Goal: Navigation & Orientation: Find specific page/section

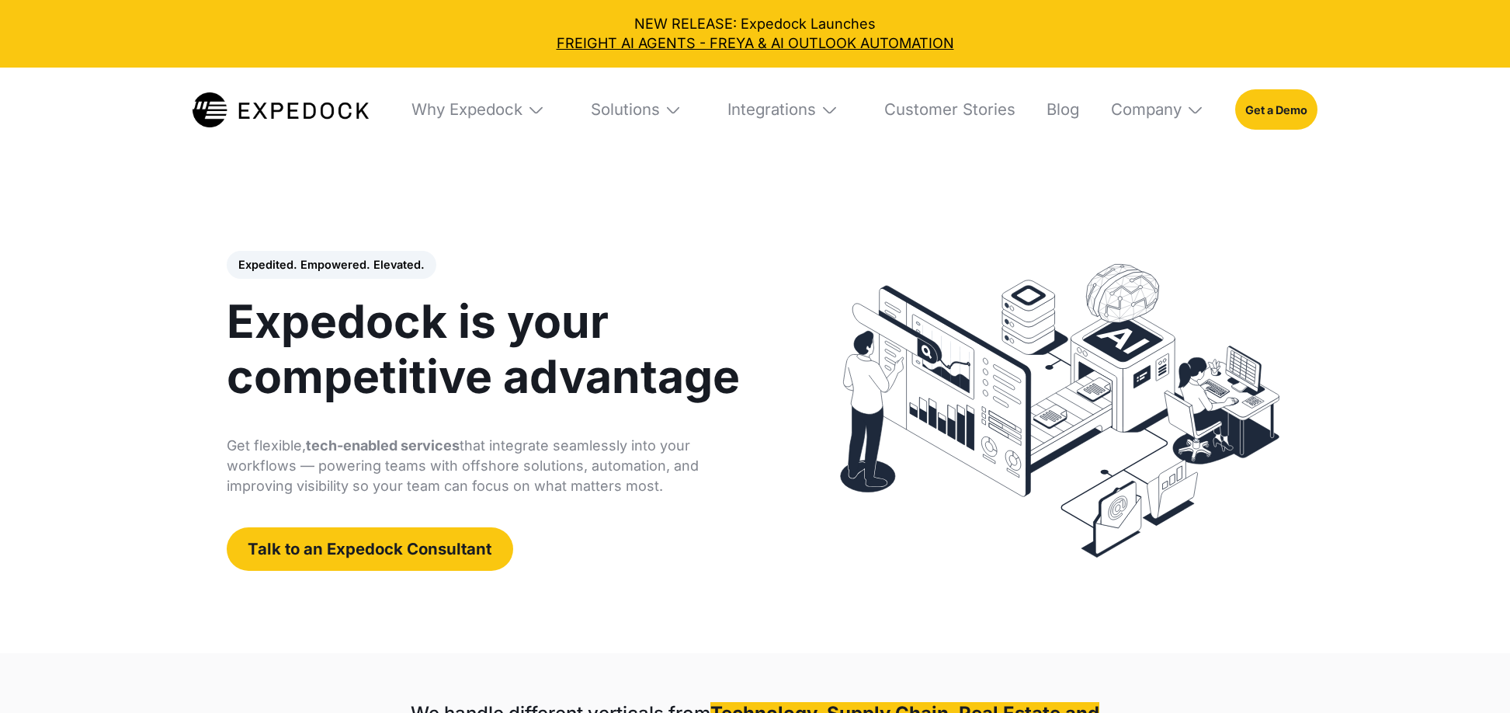
select select
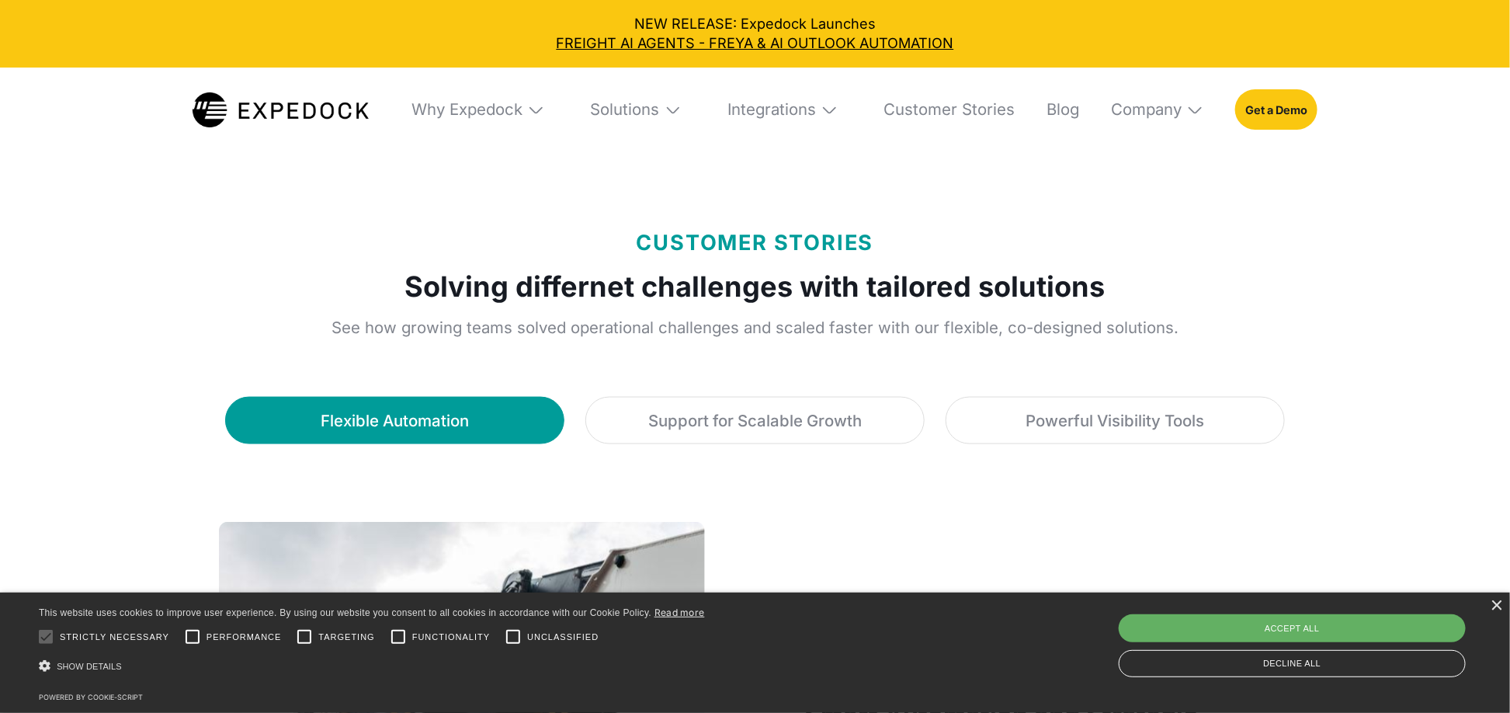
click at [1330, 623] on div "Accept all" at bounding box center [1292, 628] width 347 height 28
checkbox input "true"
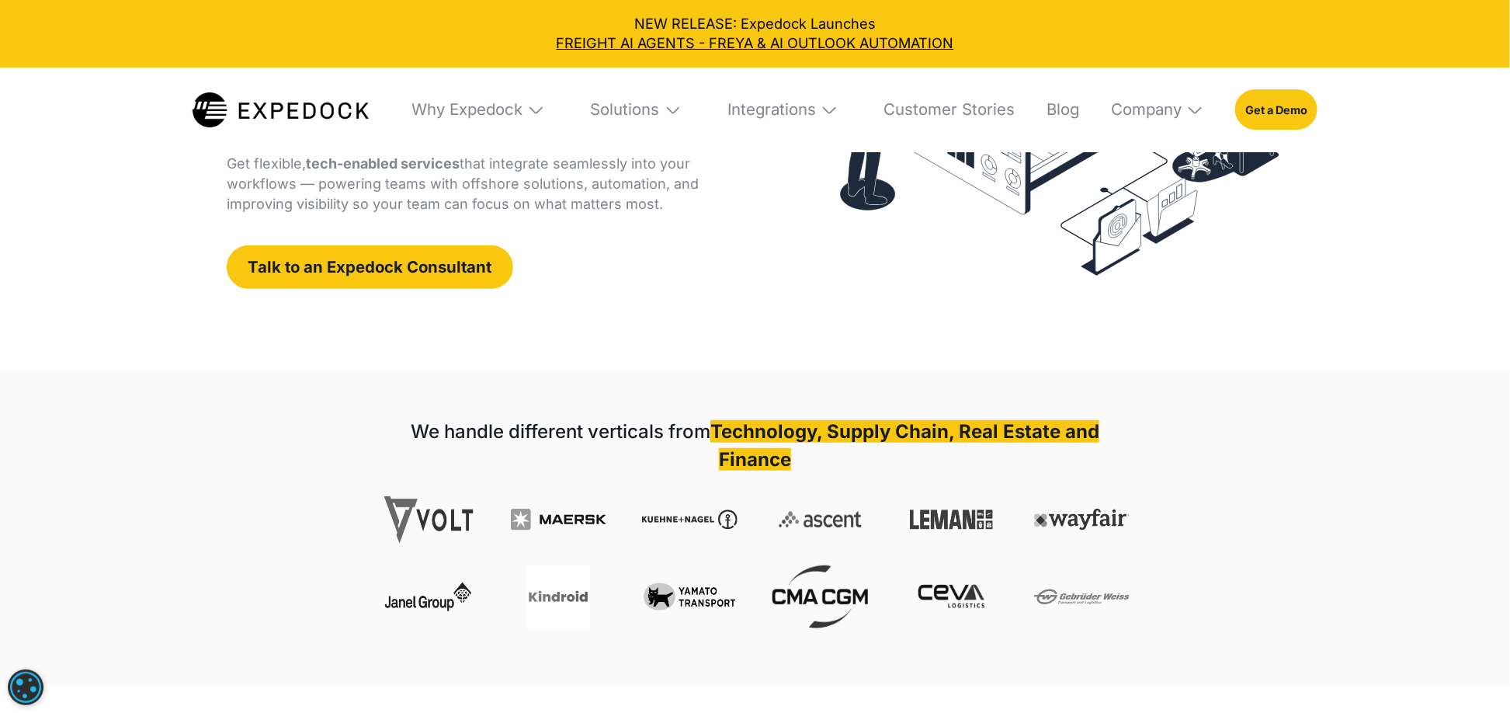
scroll to position [279, 0]
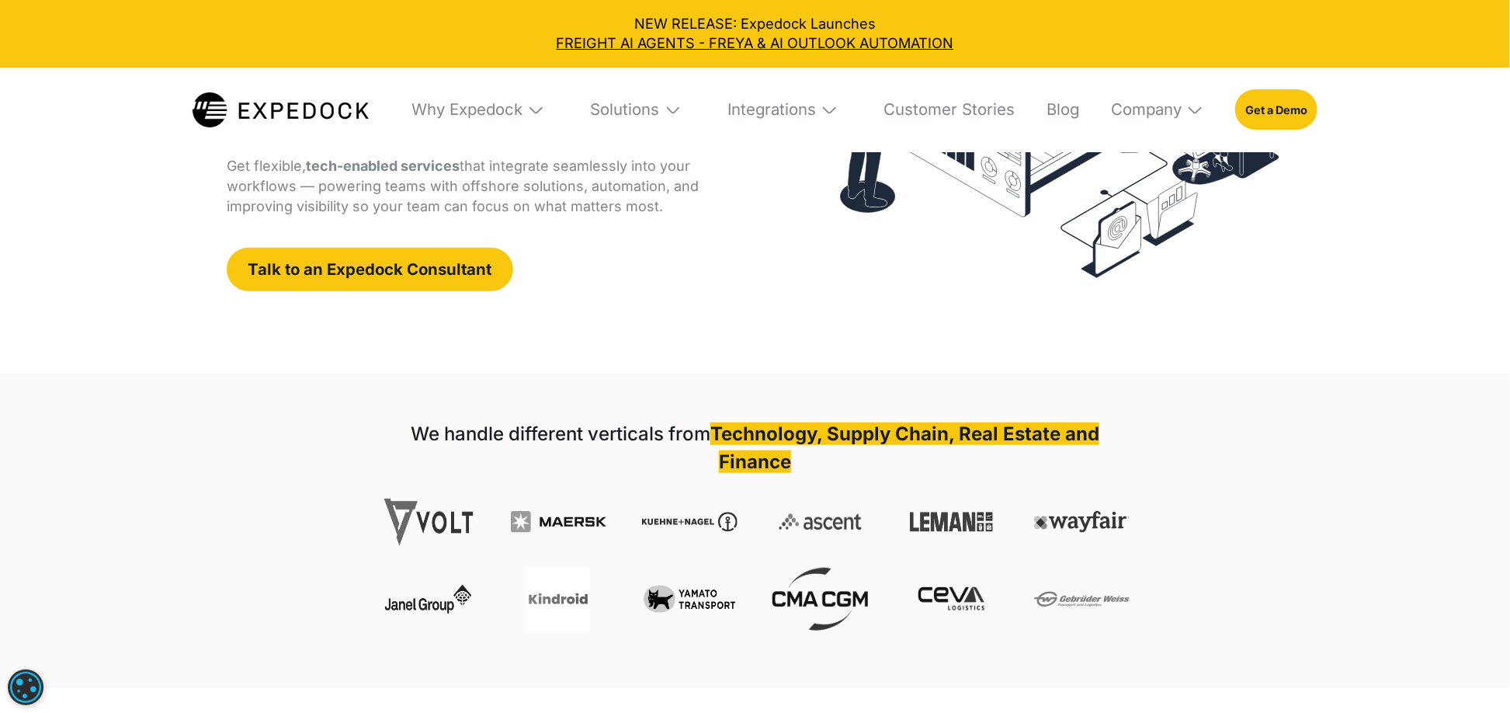
click at [675, 109] on img at bounding box center [673, 110] width 18 height 18
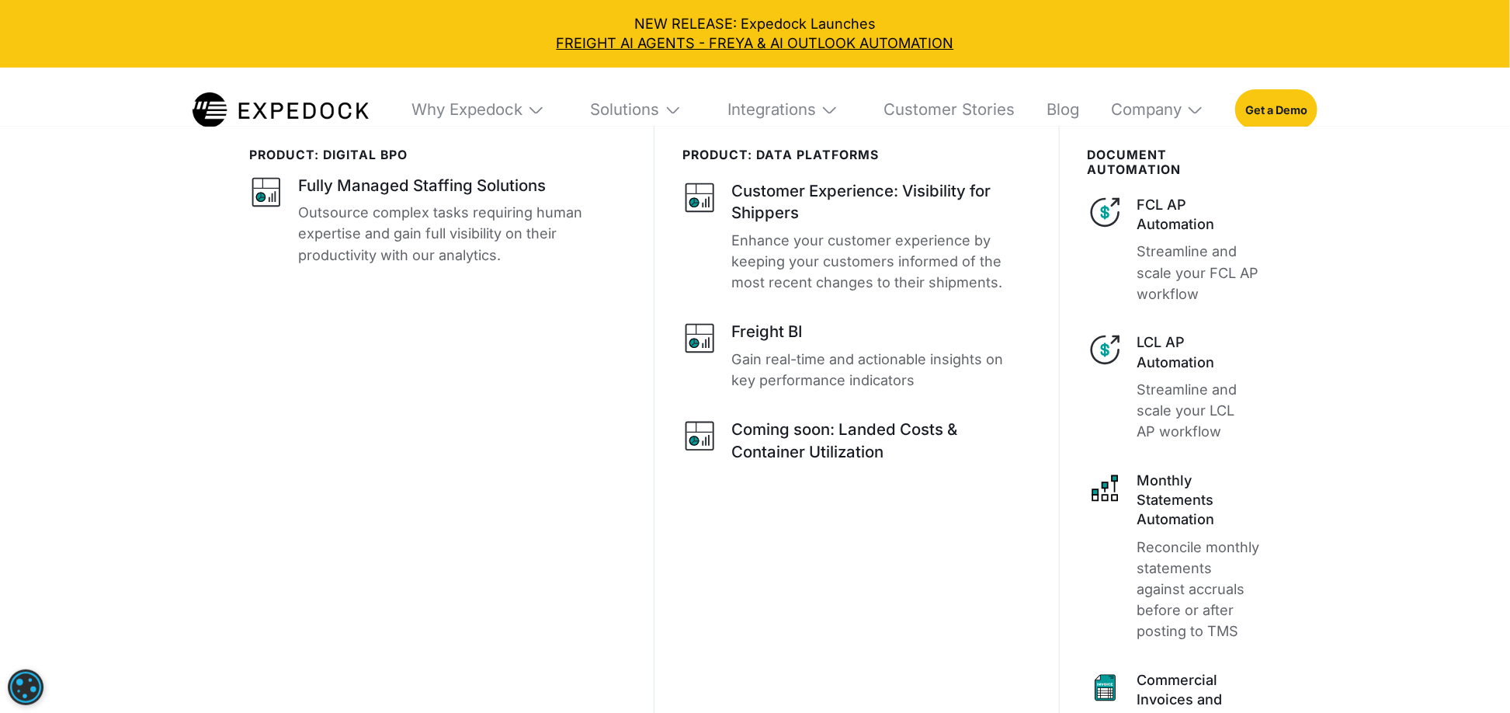
click at [664, 106] on img at bounding box center [673, 110] width 18 height 18
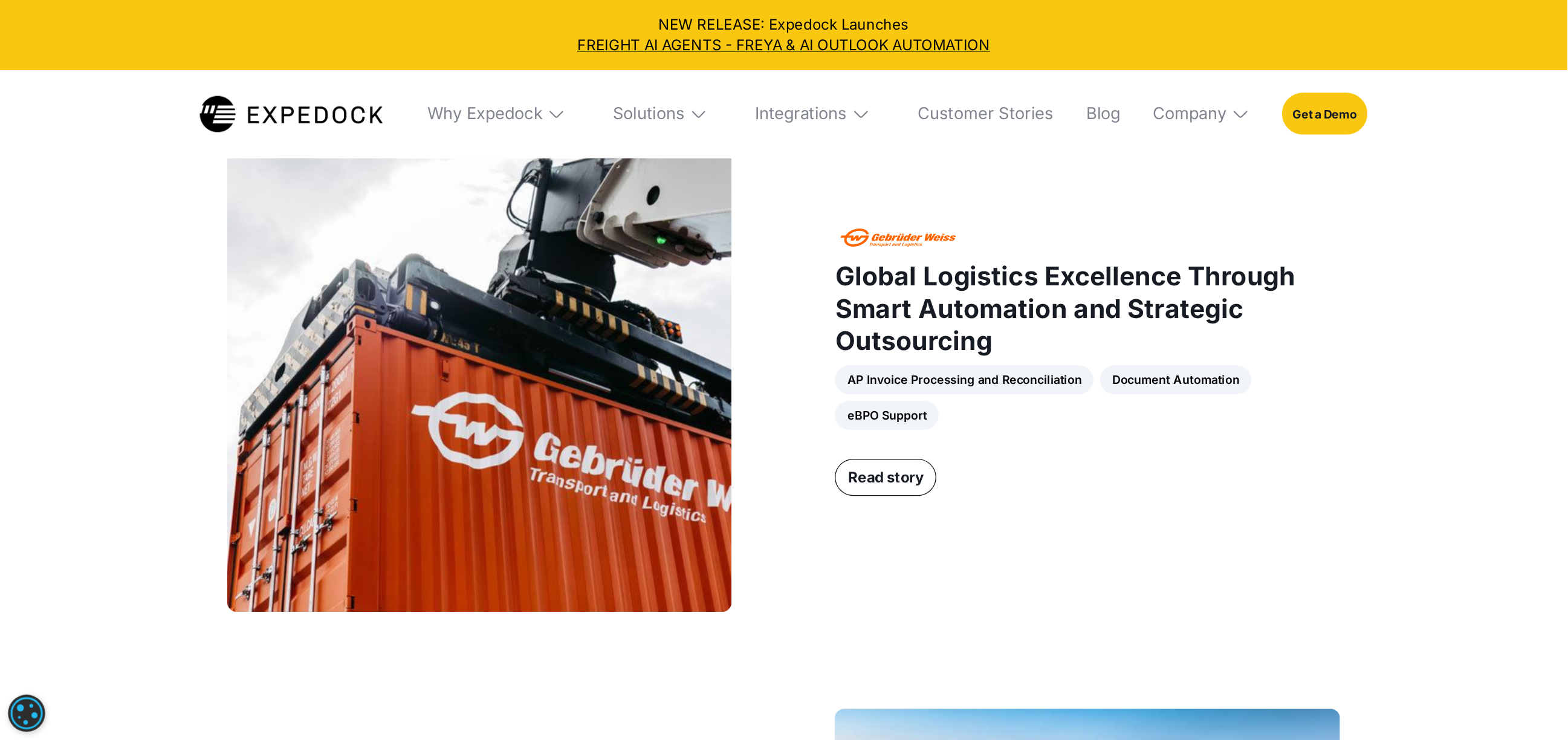
scroll to position [980, 0]
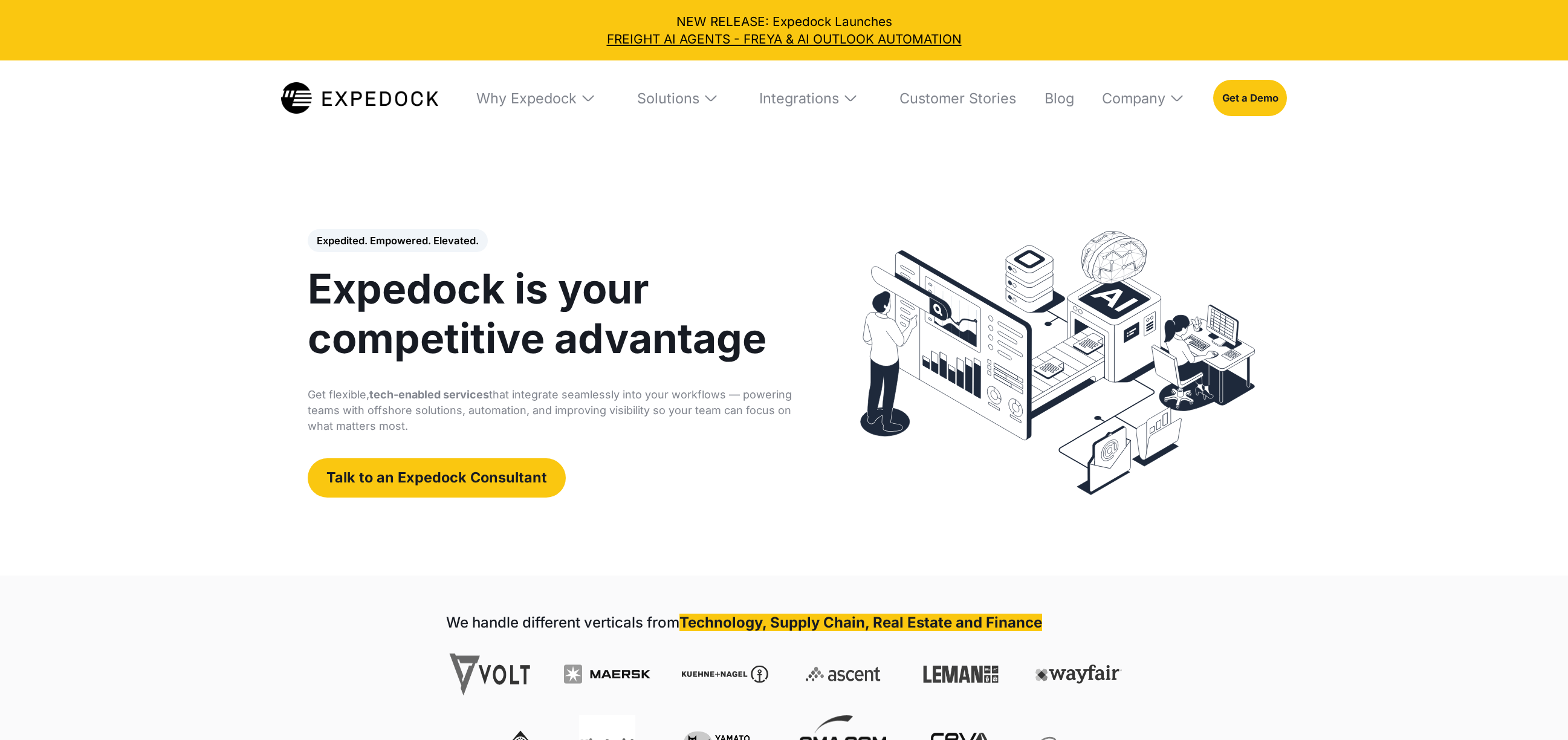
select select
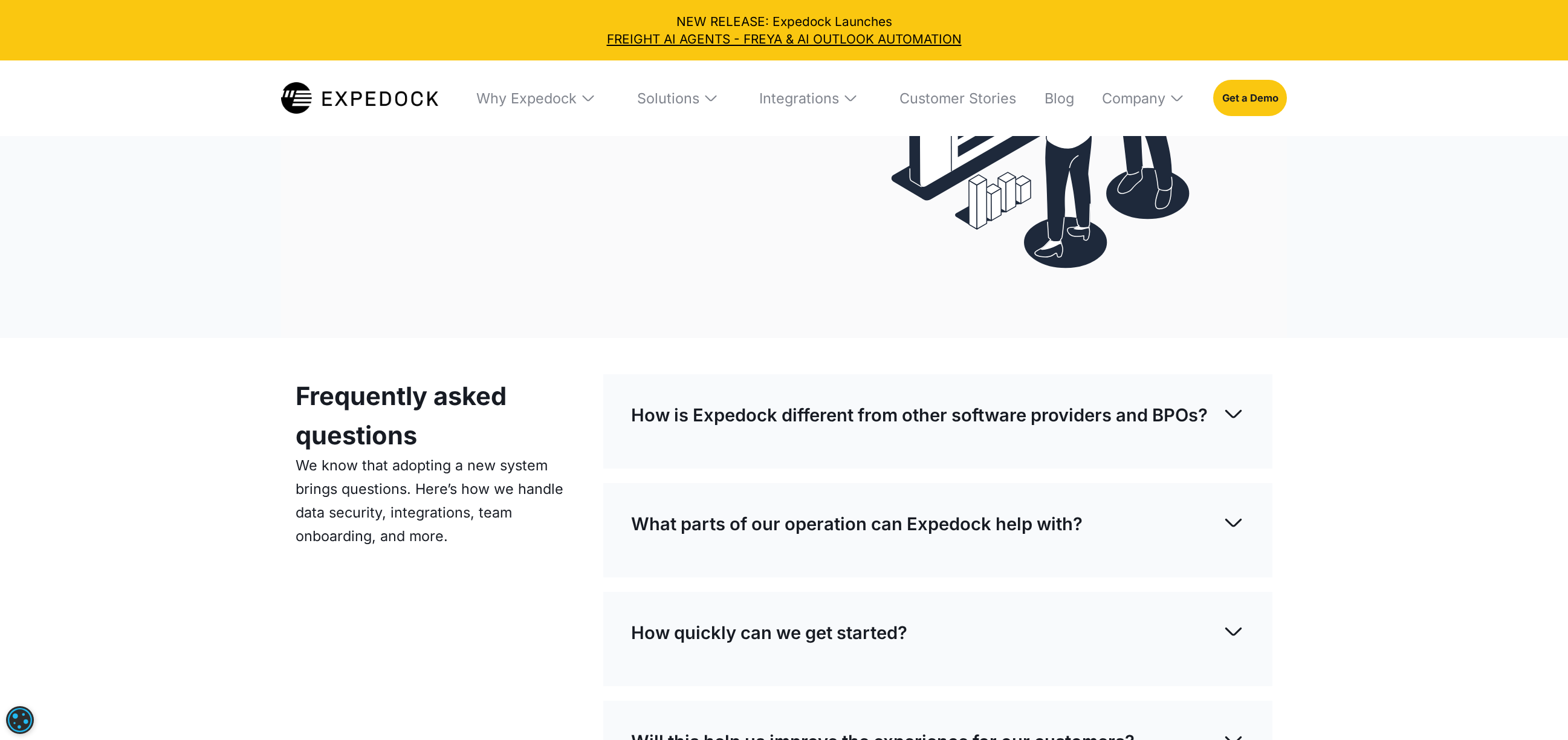
click at [715, 101] on img at bounding box center [711, 98] width 16 height 16
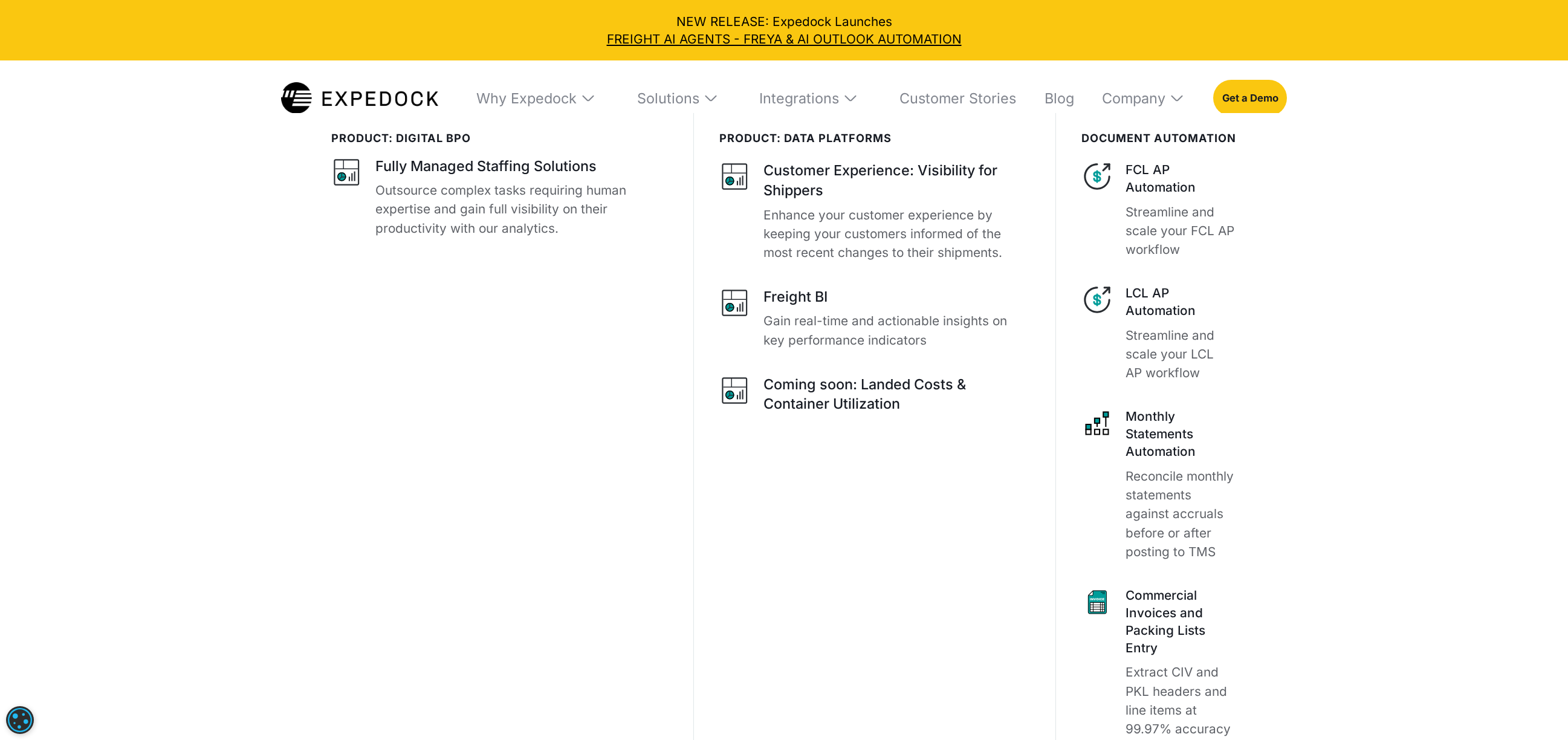
scroll to position [4934, 0]
click at [842, 100] on img at bounding box center [850, 98] width 16 height 16
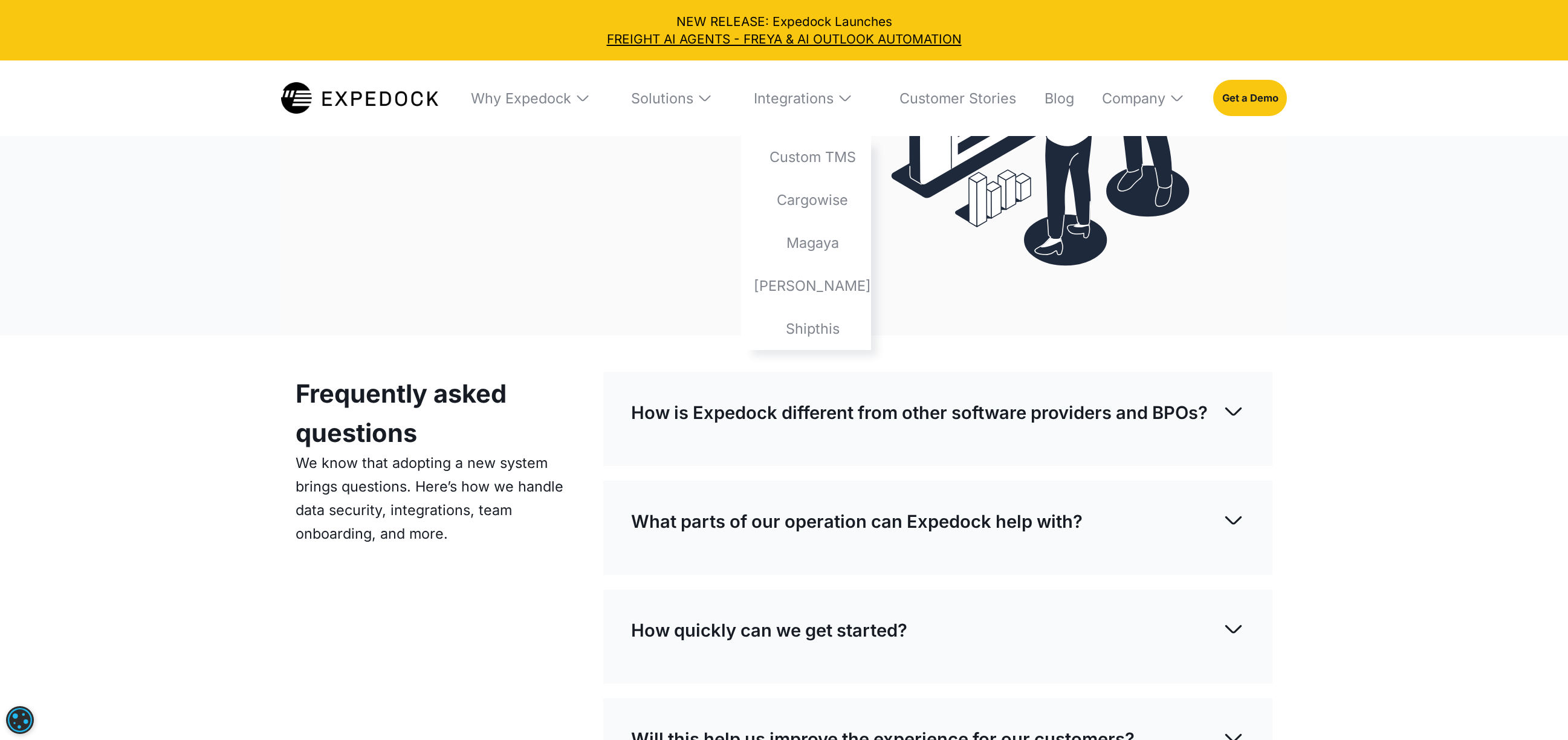
click at [842, 100] on img at bounding box center [845, 98] width 16 height 16
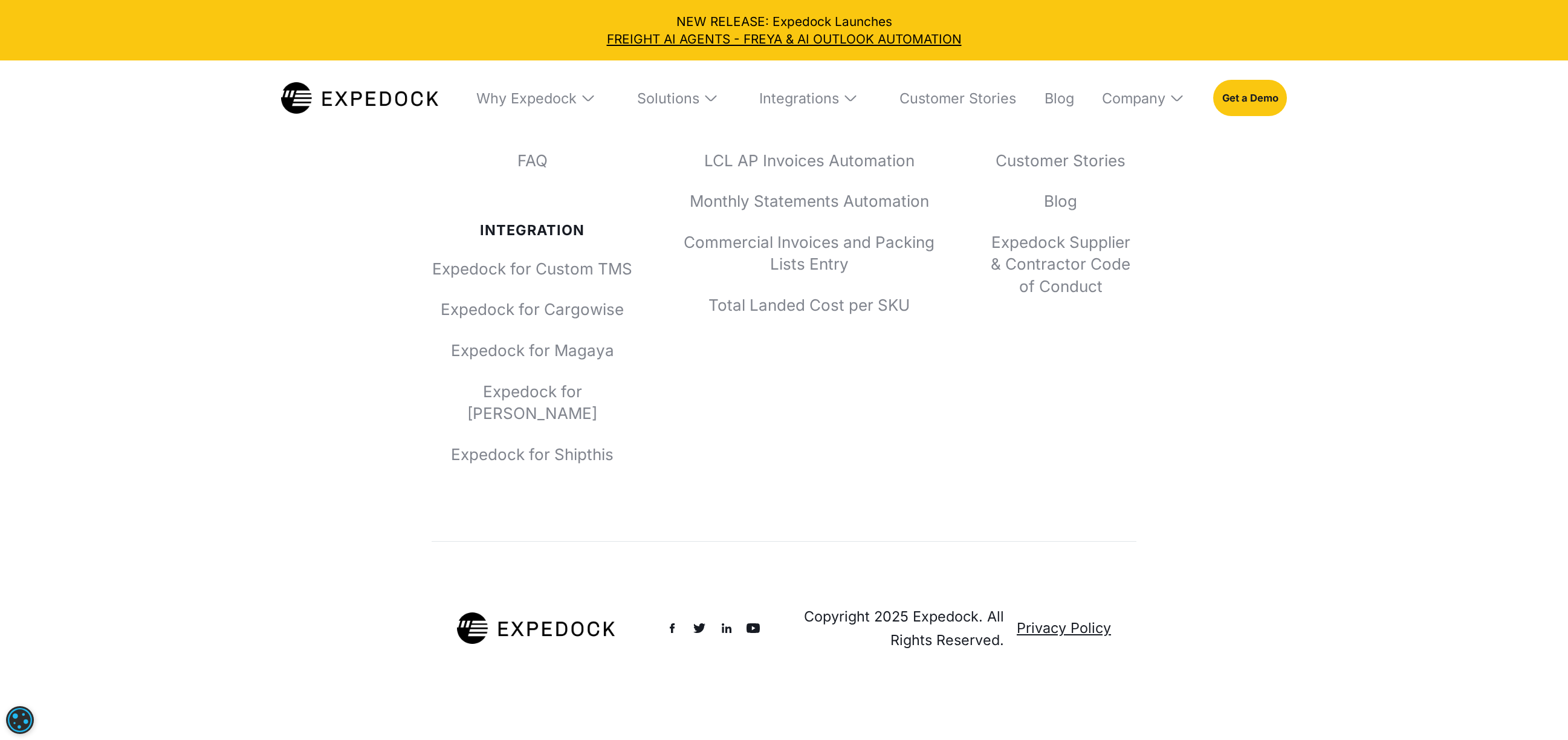
scroll to position [6455, 0]
click at [1176, 94] on img at bounding box center [1176, 98] width 16 height 16
click at [1168, 157] on link "About Us" at bounding box center [1144, 157] width 108 height 43
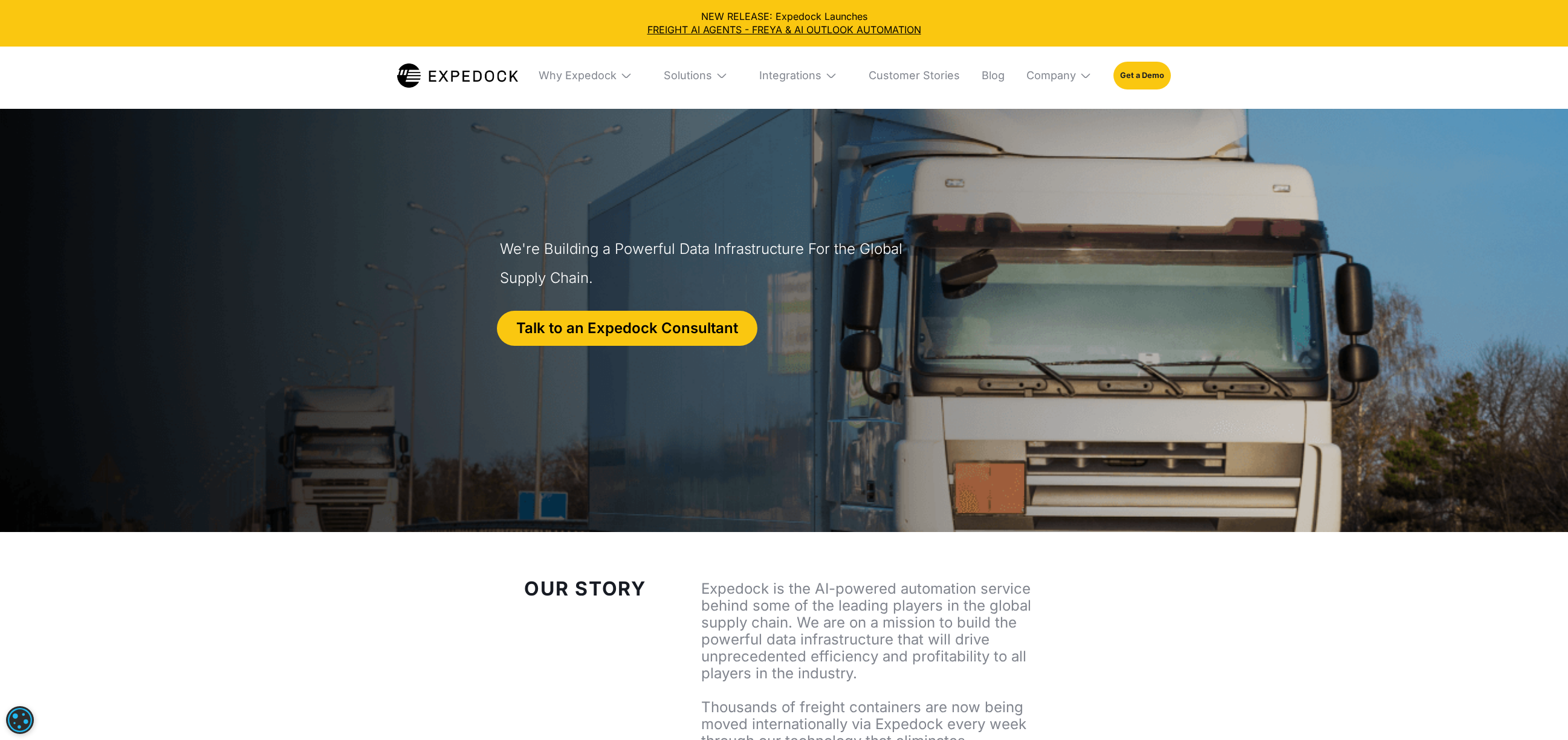
select select
